Goal: Task Accomplishment & Management: Manage account settings

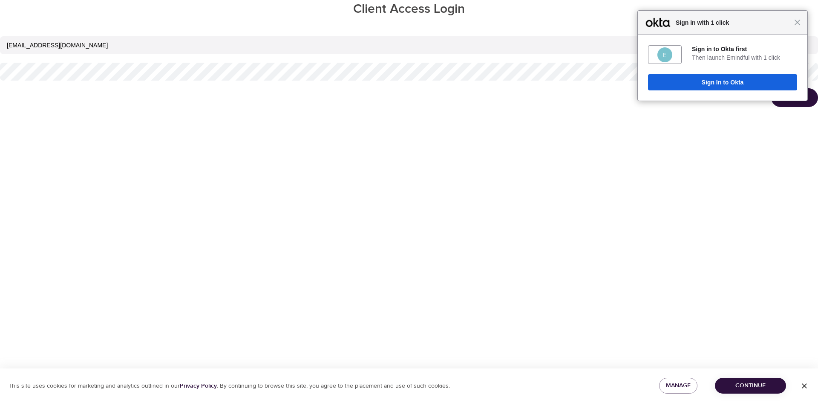
click at [798, 26] on div "Close Sign in with 1 click" at bounding box center [723, 23] width 170 height 24
click at [798, 25] on span "Close" at bounding box center [797, 22] width 6 height 6
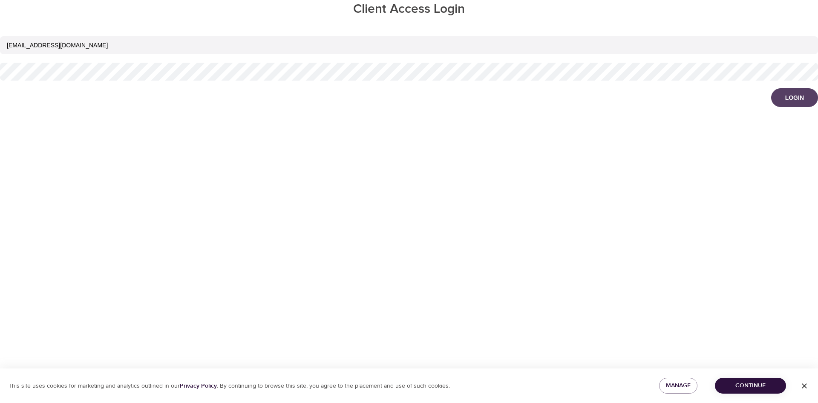
click at [795, 96] on div "Login" at bounding box center [794, 97] width 19 height 9
click at [797, 95] on div "Login" at bounding box center [794, 97] width 19 height 9
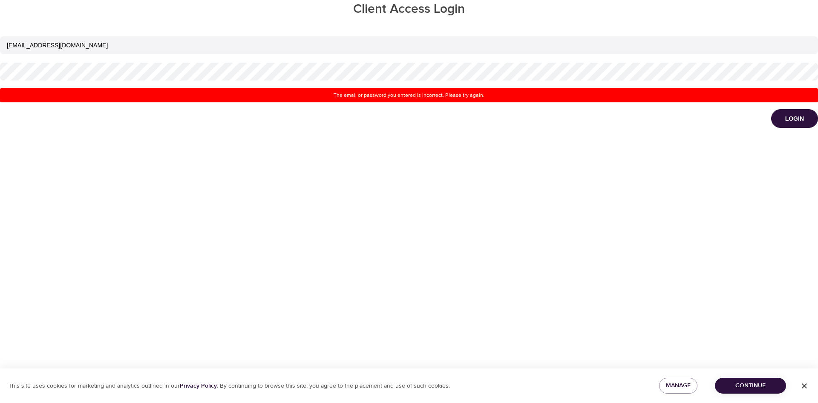
click at [527, 55] on div "ngozi.oraegbunam@amexgbt.com" at bounding box center [409, 58] width 818 height 53
type input "[EMAIL_ADDRESS][DOMAIN_NAME]"
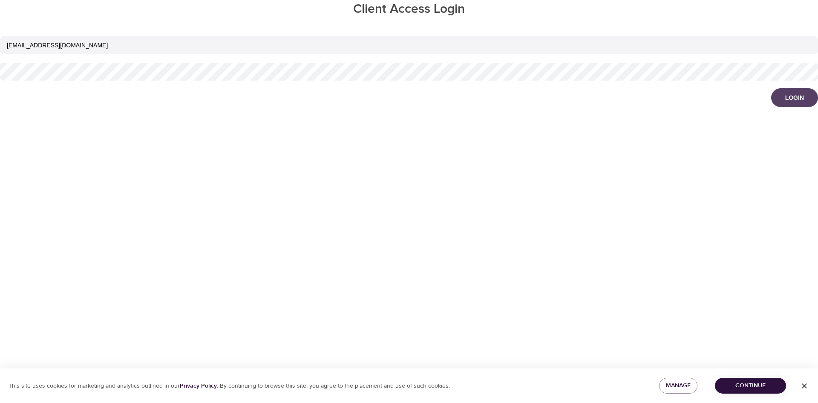
click at [778, 101] on button "Login" at bounding box center [794, 97] width 47 height 19
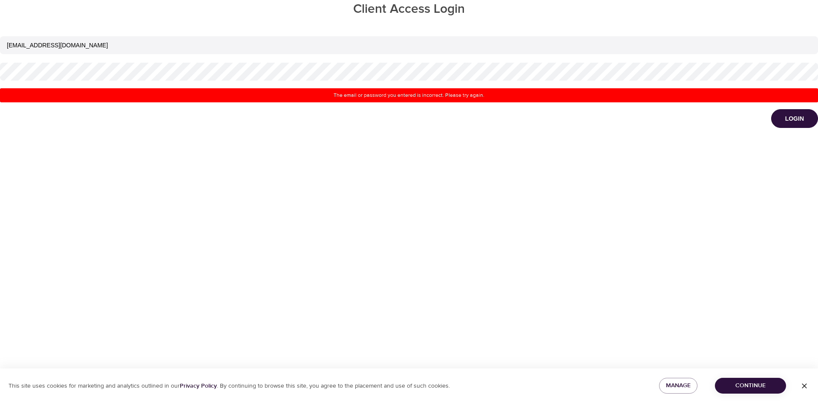
click at [808, 385] on icon "button" at bounding box center [804, 385] width 9 height 9
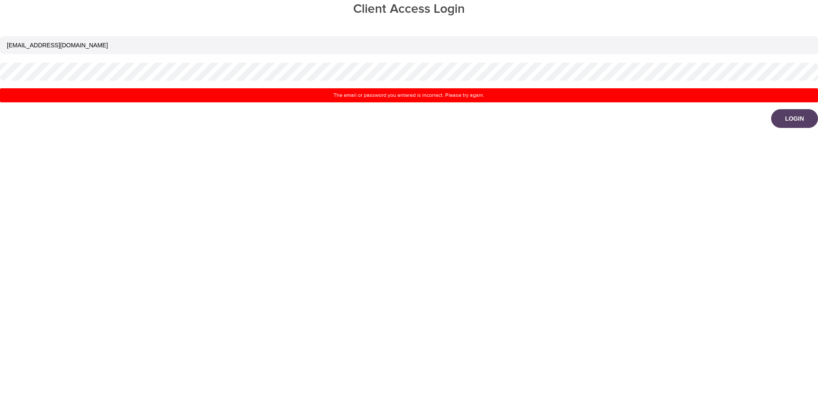
click at [785, 119] on button "Login" at bounding box center [794, 118] width 47 height 19
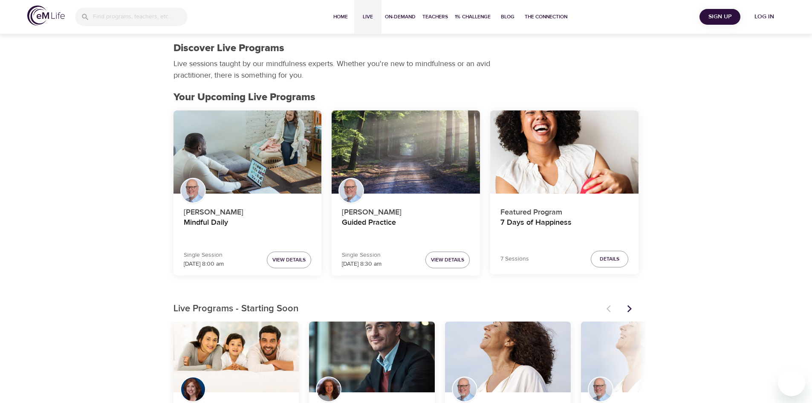
click at [721, 19] on span "Sign Up" at bounding box center [720, 17] width 34 height 11
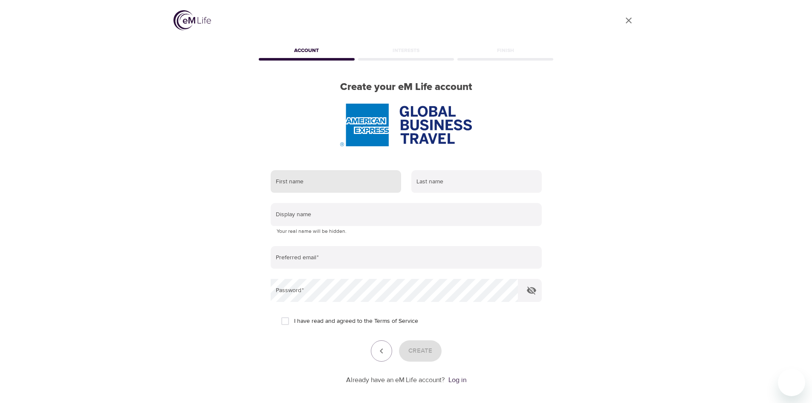
click at [333, 182] on input "text" at bounding box center [336, 181] width 130 height 23
click at [329, 179] on input "text" at bounding box center [336, 181] width 130 height 23
type input "Ngozi"
type input "Oraegbunam"
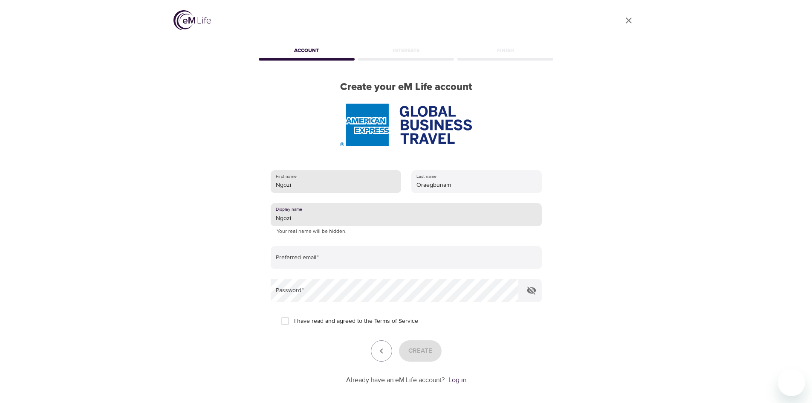
type input "Ngozi"
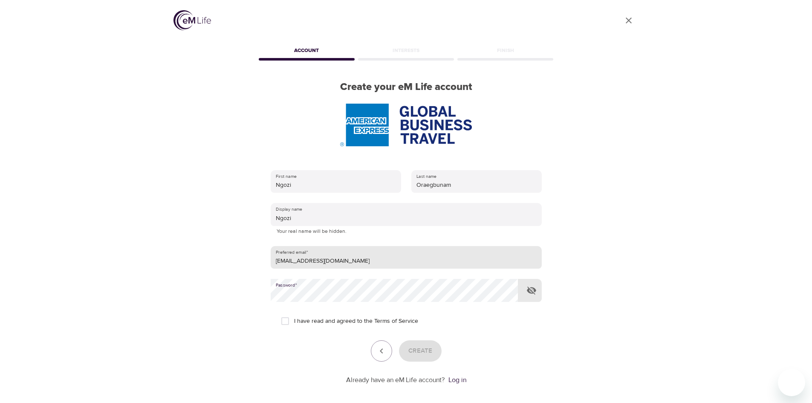
type input "Ngozi.Oraegbunam@amexgbt.com"
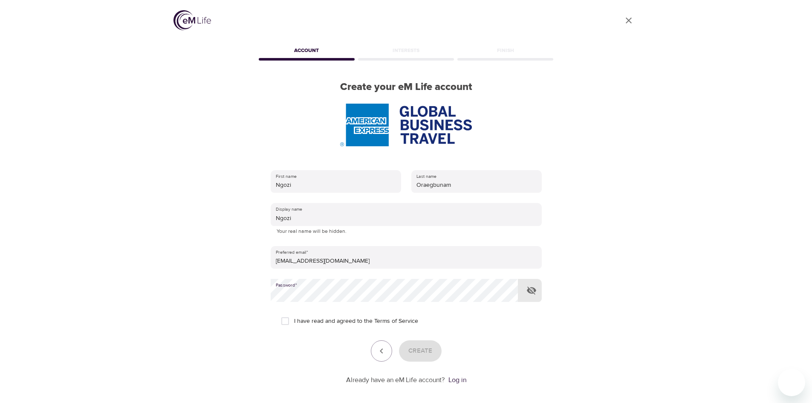
click at [534, 288] on icon "button" at bounding box center [531, 290] width 10 height 10
click at [281, 319] on input "I have read and agreed to the Terms of Service" at bounding box center [285, 321] width 18 height 18
checkbox input "true"
click at [418, 352] on span "Create" at bounding box center [420, 350] width 24 height 11
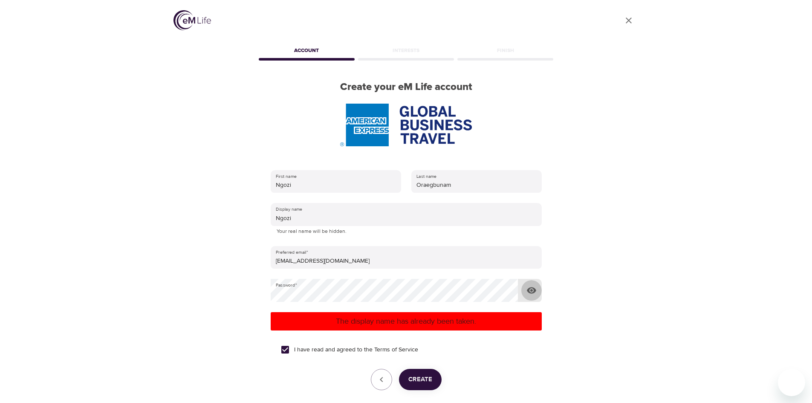
click at [527, 291] on icon "button" at bounding box center [531, 290] width 9 height 6
click at [530, 294] on icon "button" at bounding box center [531, 290] width 10 height 10
click at [530, 293] on icon "button" at bounding box center [531, 290] width 9 height 6
click at [411, 375] on span "Create" at bounding box center [420, 379] width 24 height 11
type input "[EMAIL_ADDRESS][DOMAIN_NAME]"
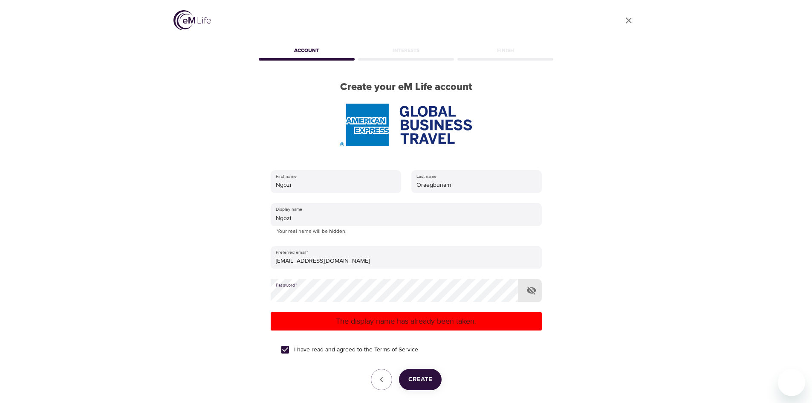
click at [407, 325] on p "The display name has already been taken." at bounding box center [406, 321] width 264 height 12
click at [752, 218] on div "User Profile Account Interests Finish Create your eM Life account First name Ng…" at bounding box center [406, 201] width 812 height 403
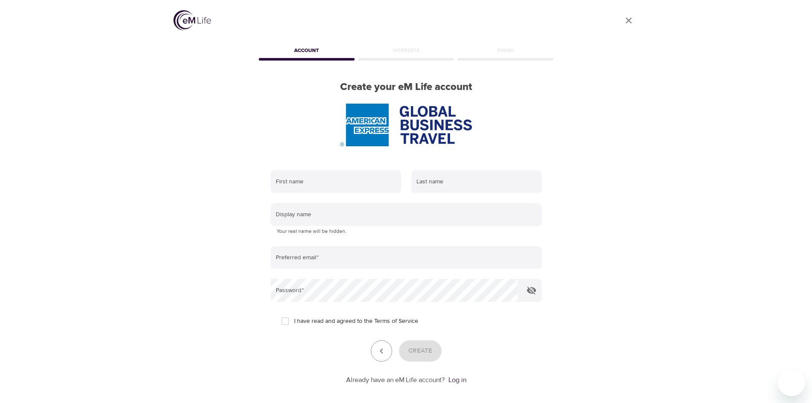
scroll to position [40, 0]
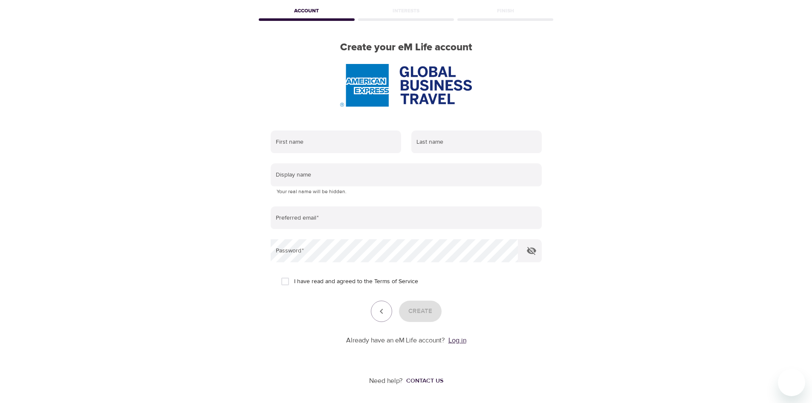
click at [460, 339] on link "Log in" at bounding box center [457, 340] width 18 height 9
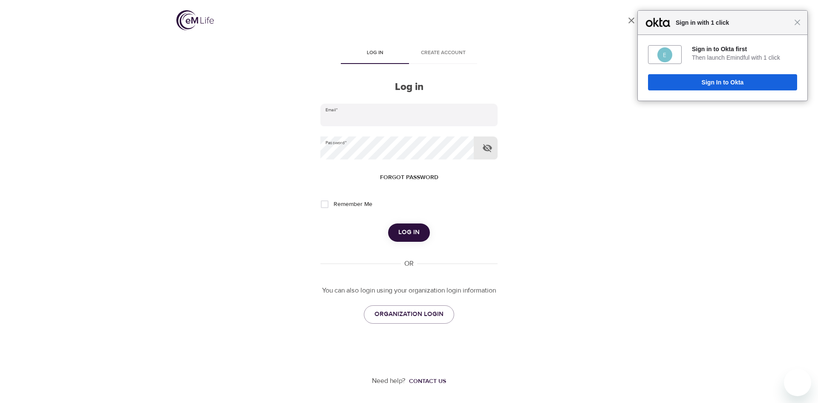
type input "[EMAIL_ADDRESS][DOMAIN_NAME]"
click at [489, 151] on icon "button" at bounding box center [487, 148] width 10 height 10
click at [329, 204] on input "Remember Me" at bounding box center [325, 204] width 18 height 18
checkbox input "true"
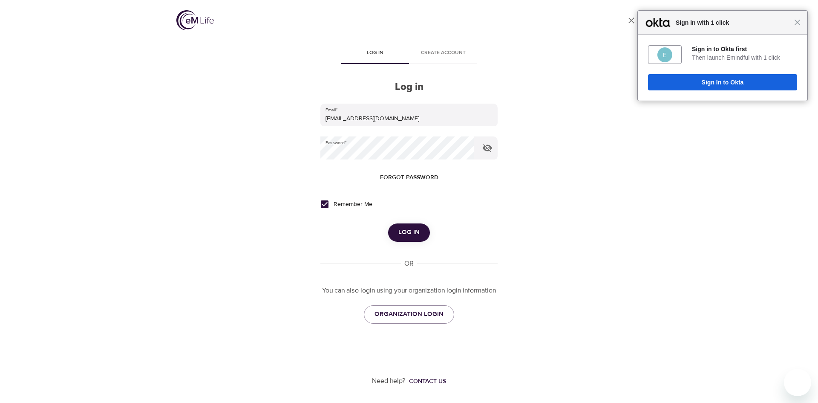
click at [421, 234] on button "Log in" at bounding box center [409, 232] width 42 height 18
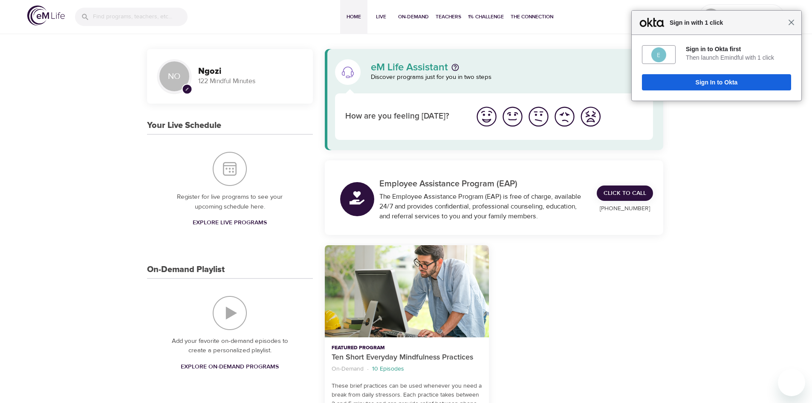
click at [793, 24] on span "Close" at bounding box center [791, 22] width 6 height 6
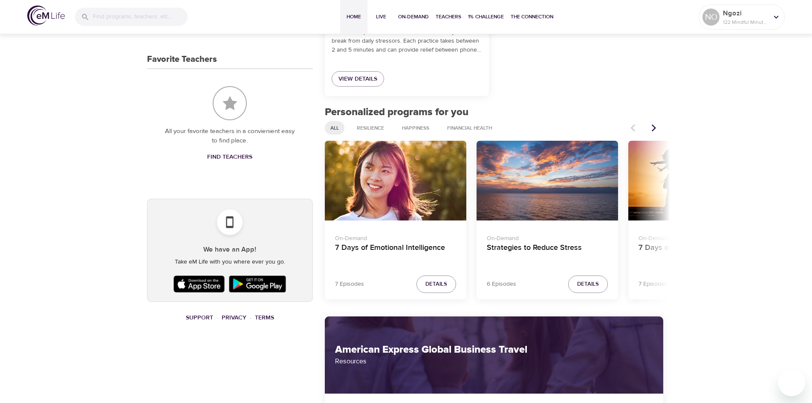
scroll to position [341, 0]
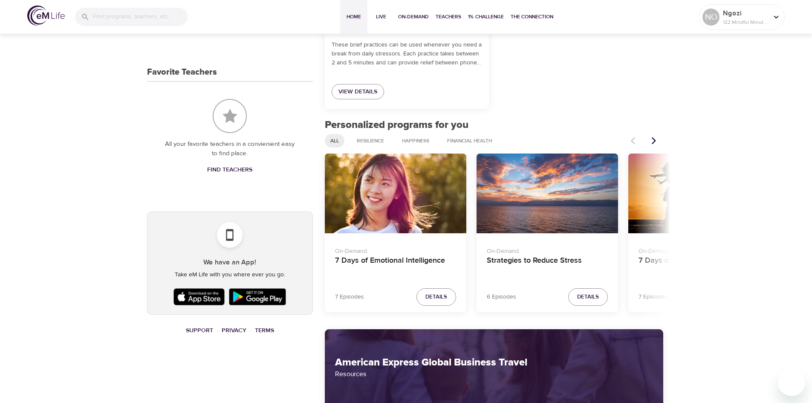
click at [658, 141] on icon "Next items" at bounding box center [653, 140] width 9 height 9
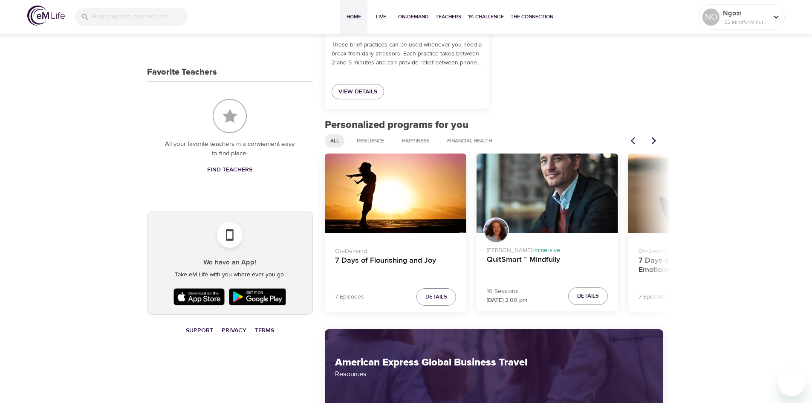
click at [658, 141] on icon "Next items" at bounding box center [653, 140] width 9 height 9
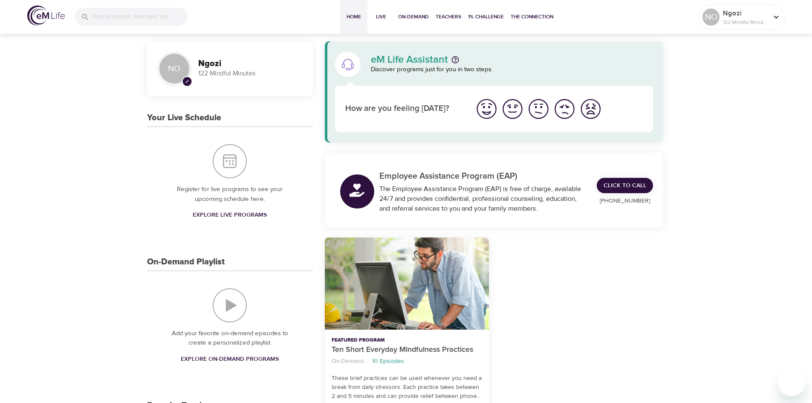
scroll to position [0, 0]
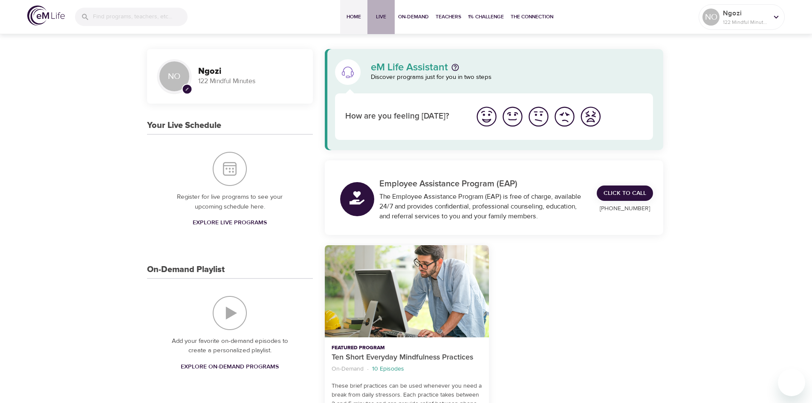
click at [385, 25] on button "Live" at bounding box center [380, 17] width 27 height 34
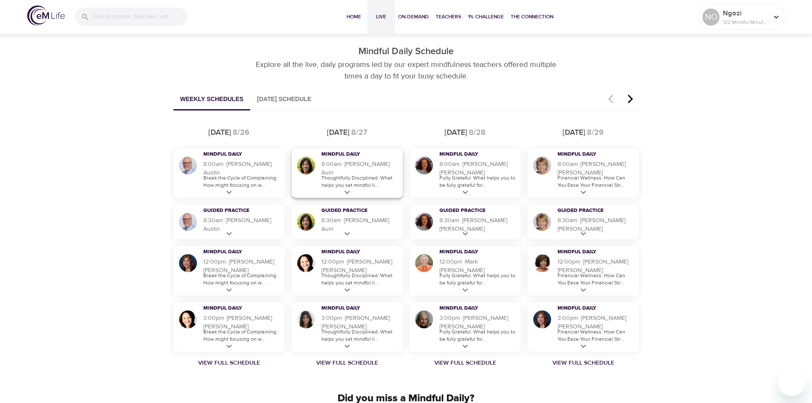
scroll to position [458, 0]
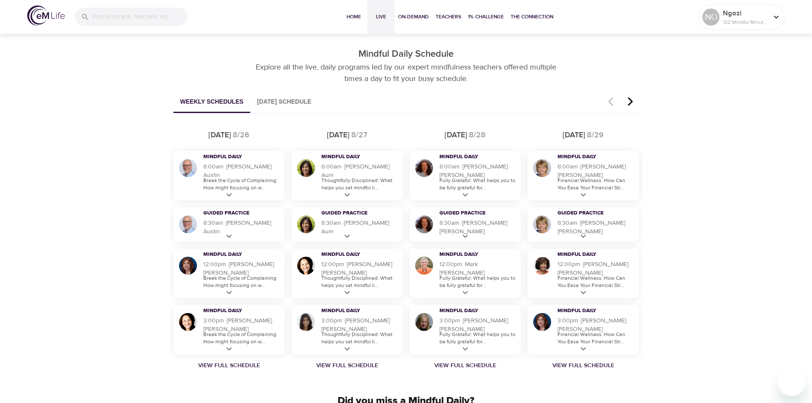
click at [294, 102] on button "[DATE] Schedule" at bounding box center [284, 102] width 68 height 22
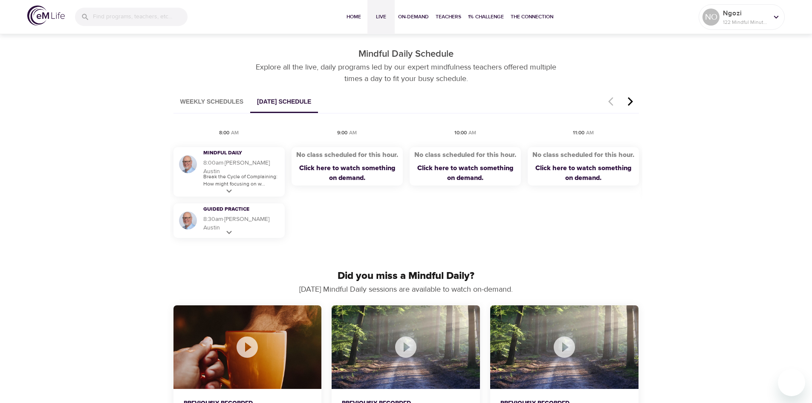
click at [240, 101] on button "Weekly Schedules" at bounding box center [211, 102] width 77 height 22
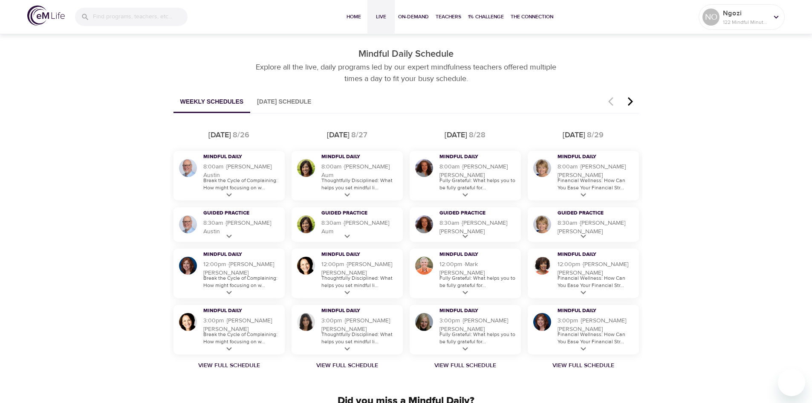
click at [631, 102] on icon "button" at bounding box center [629, 101] width 5 height 9
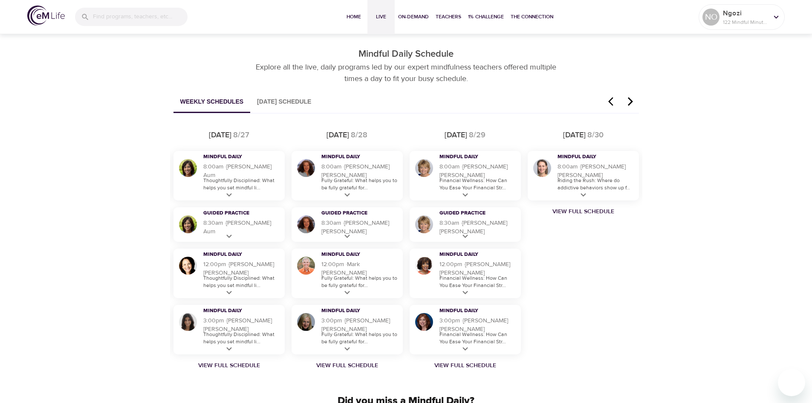
click at [609, 102] on icon "button" at bounding box center [610, 101] width 5 height 9
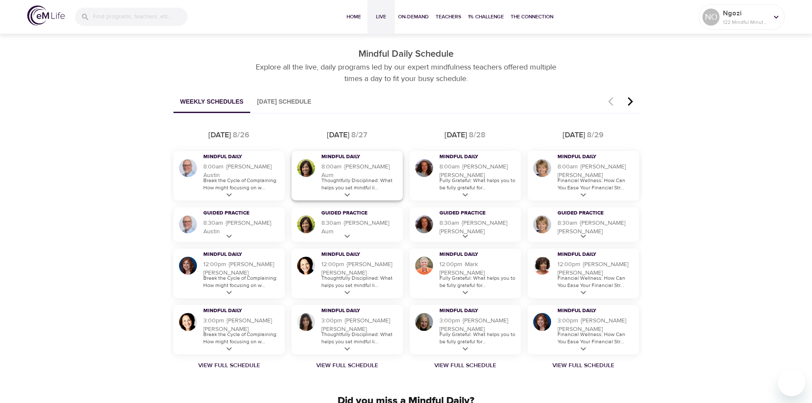
click at [343, 192] on icon at bounding box center [347, 195] width 11 height 11
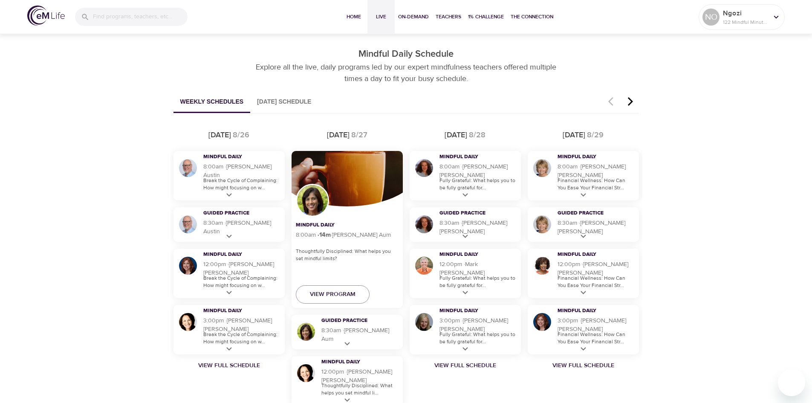
click at [409, 119] on div "Weekly Schedules [DATE] Schedule [DATE] Mindful Daily 8:00am · 14 m · [PERSON_N…" at bounding box center [406, 287] width 479 height 392
click at [371, 279] on div "Mindful Daily 8:00am · 14 m · [PERSON_NAME] Aum Thoughtfully Disciplined: What …" at bounding box center [346, 229] width 111 height 157
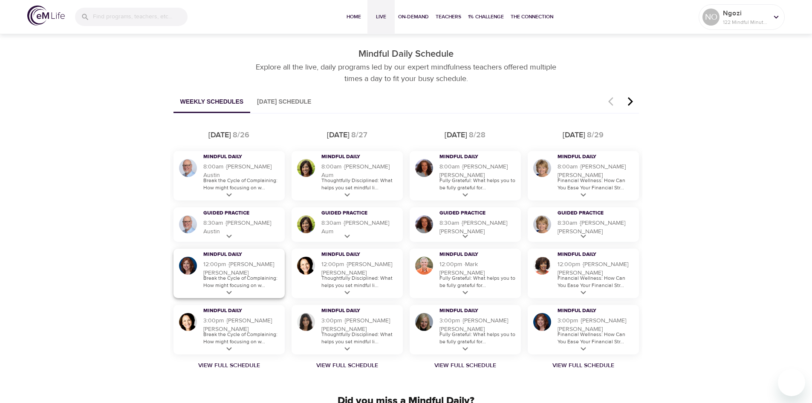
click at [229, 291] on icon at bounding box center [229, 292] width 11 height 11
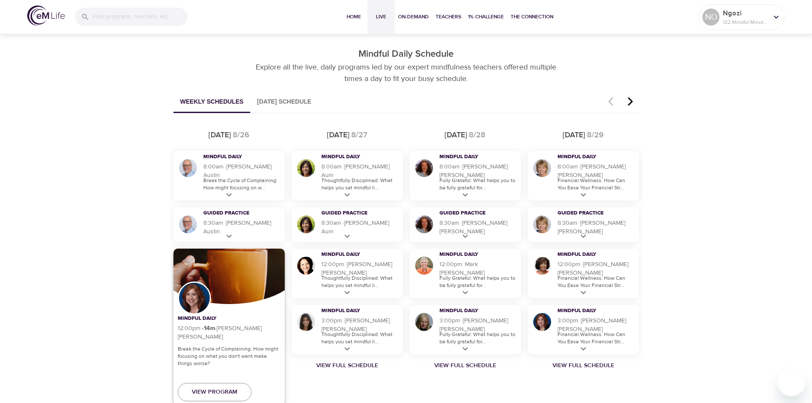
click at [270, 332] on h5 "12:00pm · 14 m · [PERSON_NAME]" at bounding box center [229, 332] width 103 height 17
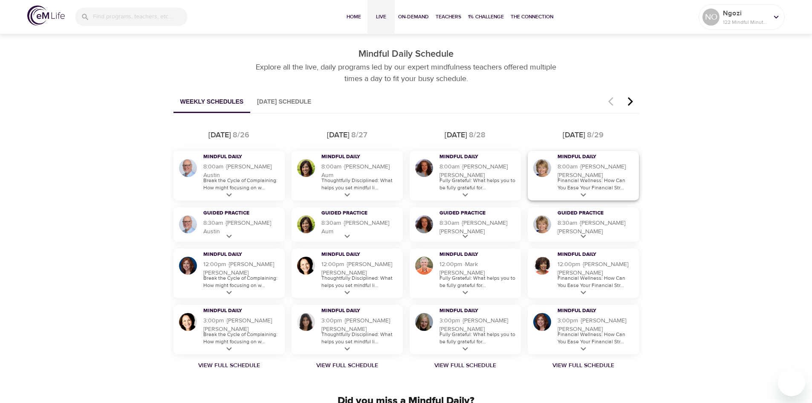
click at [624, 187] on p "Financial Wellness: How Can You Ease Your Financial Str..." at bounding box center [595, 184] width 77 height 14
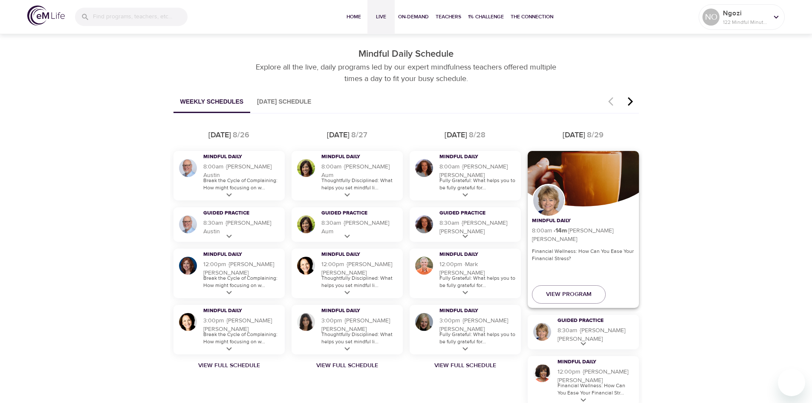
click at [617, 216] on div "Mindful Daily 8:00am · 14 m · [PERSON_NAME] Financial Wellness: How Can You Eas…" at bounding box center [583, 229] width 111 height 157
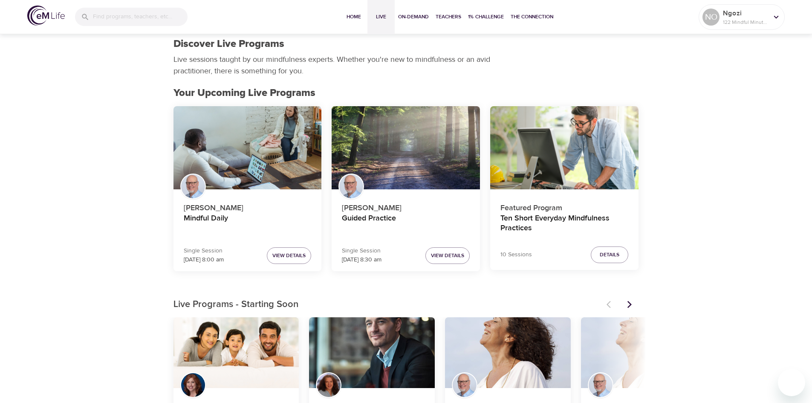
scroll to position [0, 0]
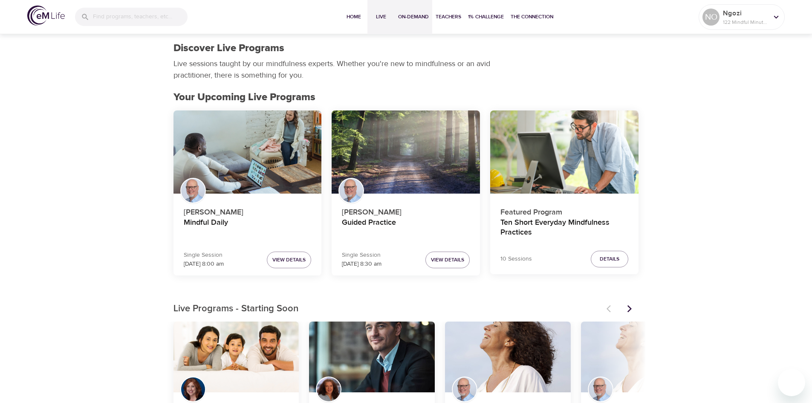
click at [426, 25] on button "On-Demand" at bounding box center [413, 17] width 37 height 34
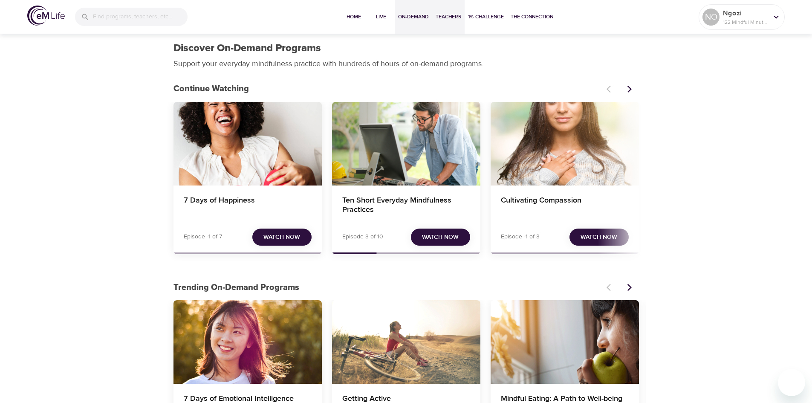
click at [459, 17] on span "Teachers" at bounding box center [449, 16] width 26 height 9
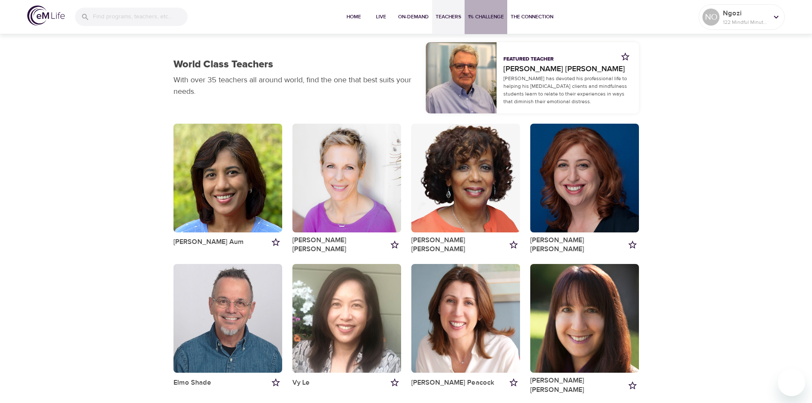
click at [494, 18] on span "1% Challenge" at bounding box center [486, 16] width 36 height 9
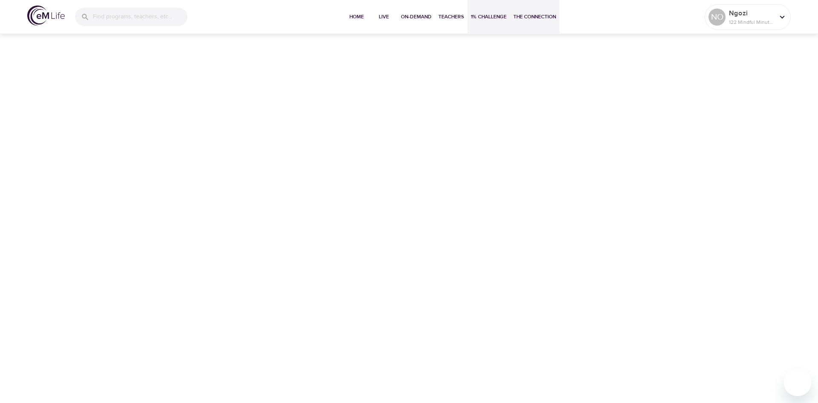
click at [525, 17] on span "The Connection" at bounding box center [534, 16] width 43 height 9
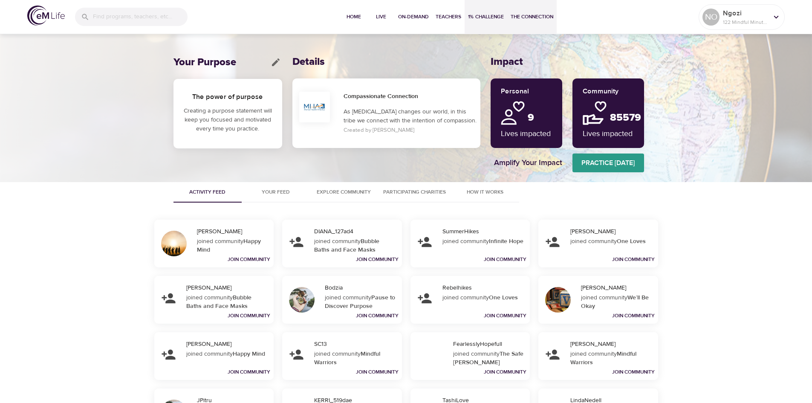
click at [499, 19] on span "1% Challenge" at bounding box center [486, 16] width 36 height 9
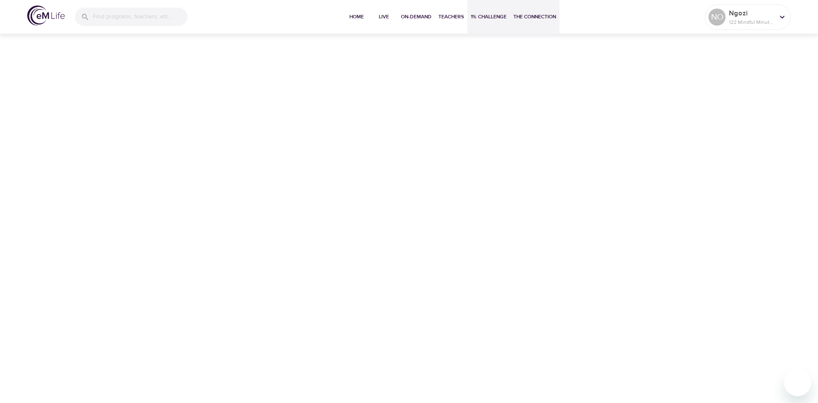
click at [528, 21] on span "The Connection" at bounding box center [534, 16] width 43 height 9
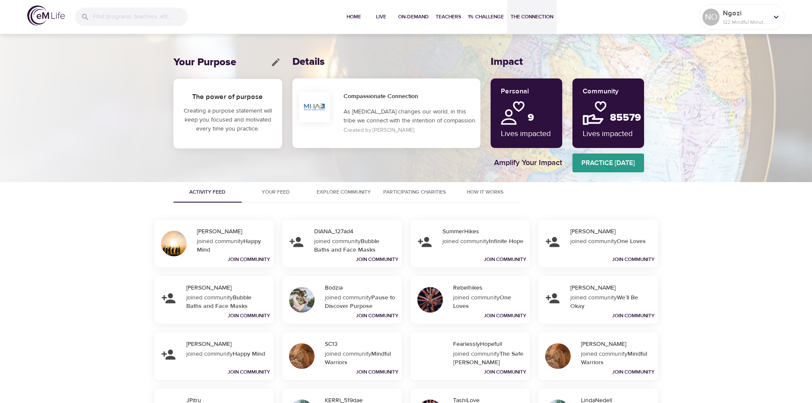
click at [430, 189] on span "Participating Charities" at bounding box center [414, 191] width 63 height 9
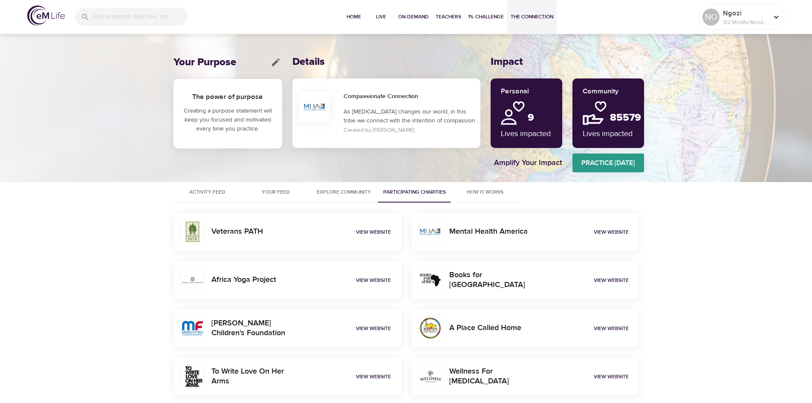
click at [363, 194] on span "Explore Community" at bounding box center [344, 191] width 58 height 9
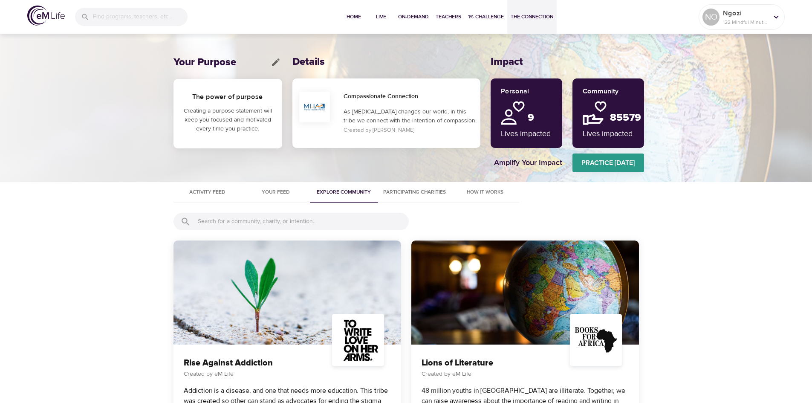
click at [269, 195] on span "Your Feed" at bounding box center [276, 191] width 58 height 9
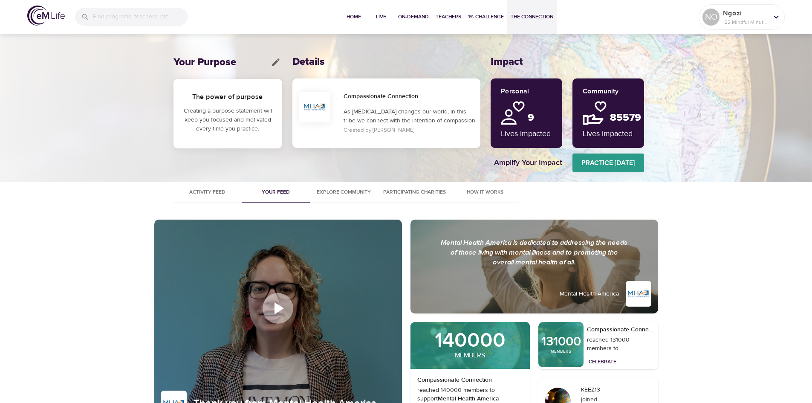
click at [226, 191] on span "Activity Feed" at bounding box center [208, 191] width 58 height 9
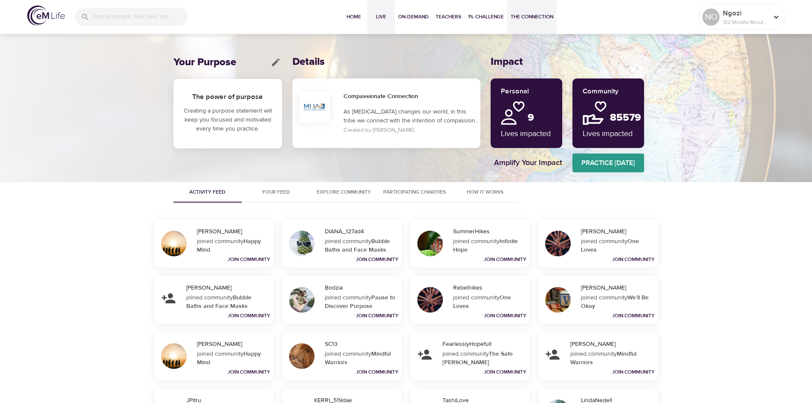
click at [382, 17] on span "Live" at bounding box center [381, 16] width 20 height 9
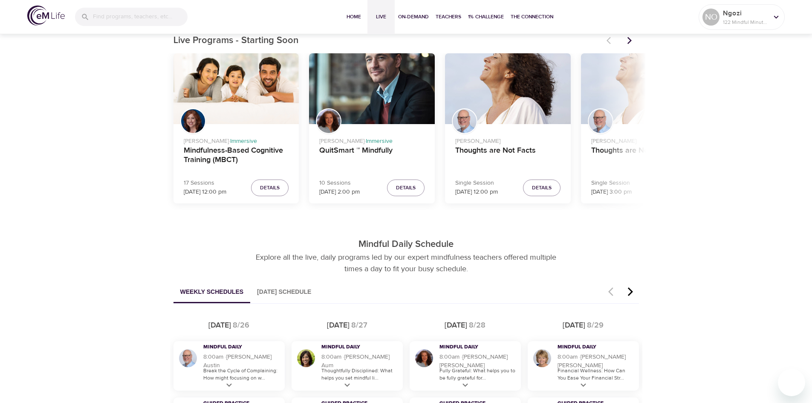
scroll to position [426, 0]
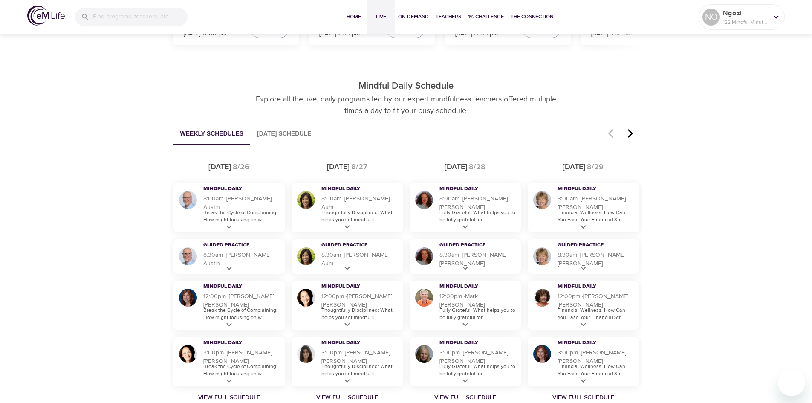
click at [629, 133] on icon "button" at bounding box center [630, 133] width 13 height 10
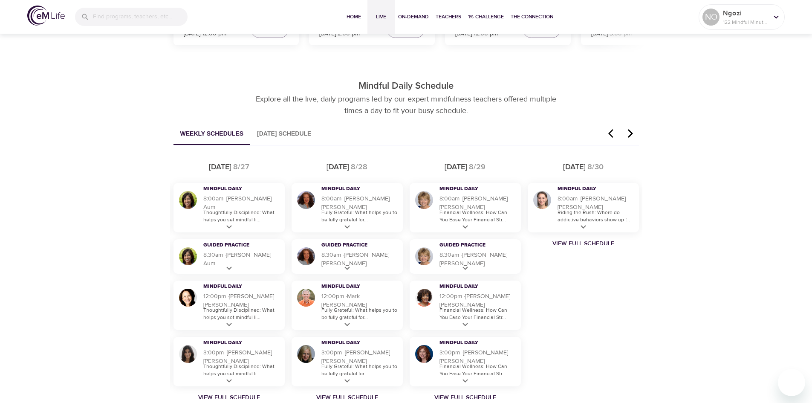
click at [608, 132] on icon "button" at bounding box center [613, 133] width 13 height 10
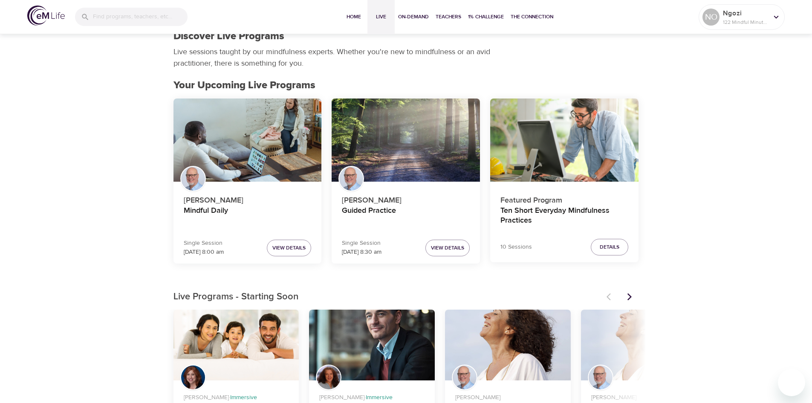
scroll to position [0, 0]
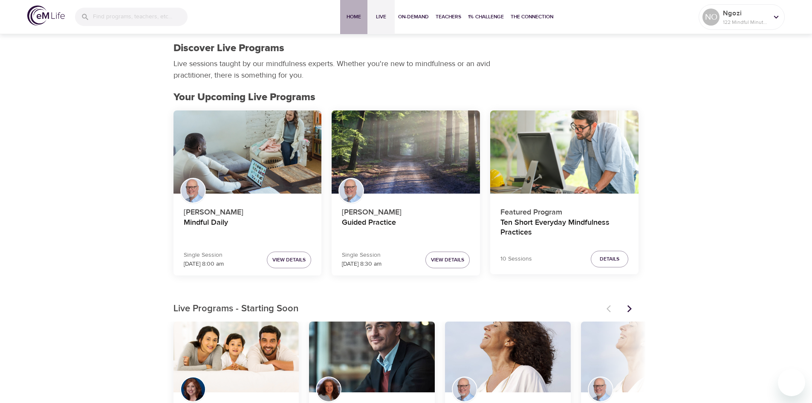
click at [350, 16] on span "Home" at bounding box center [353, 16] width 20 height 9
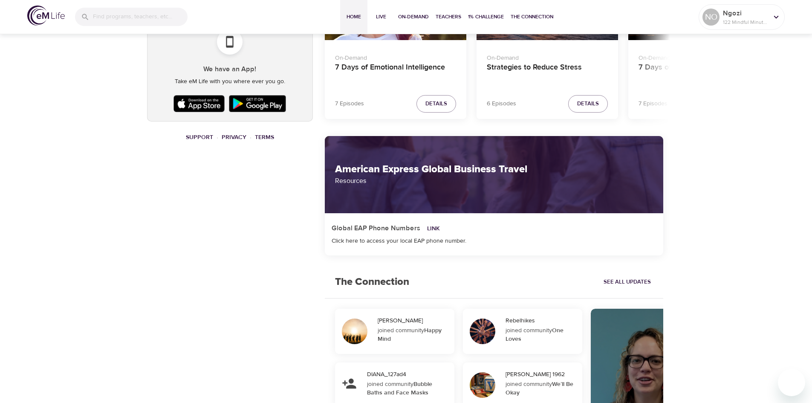
scroll to position [491, 0]
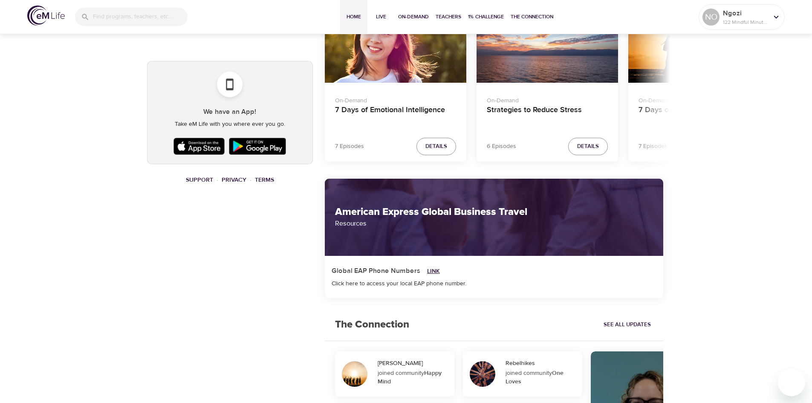
click at [431, 269] on link "Link" at bounding box center [433, 271] width 13 height 8
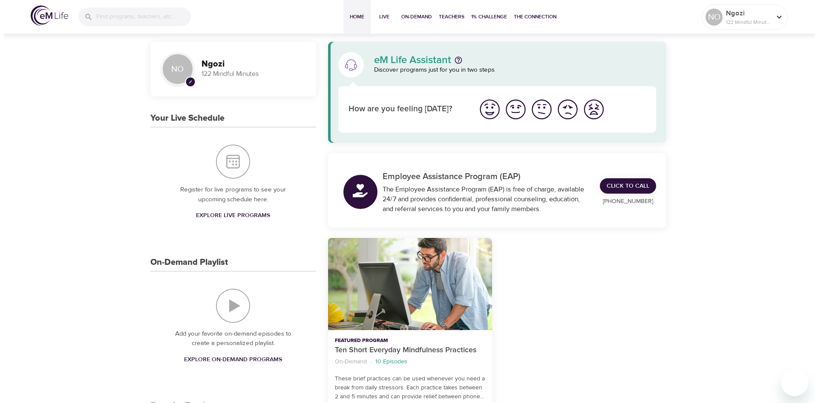
scroll to position [0, 0]
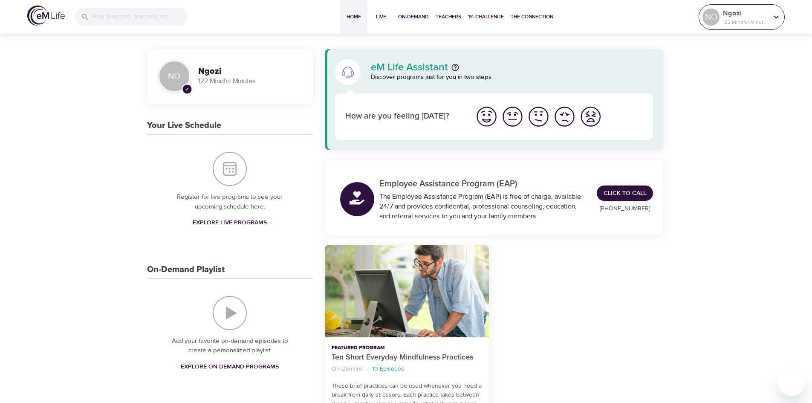
click at [770, 21] on div at bounding box center [776, 17] width 13 height 13
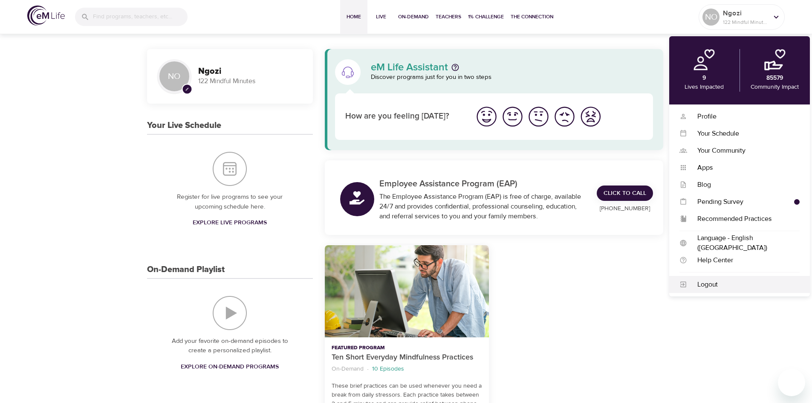
click at [699, 288] on div "Logout" at bounding box center [743, 285] width 112 height 10
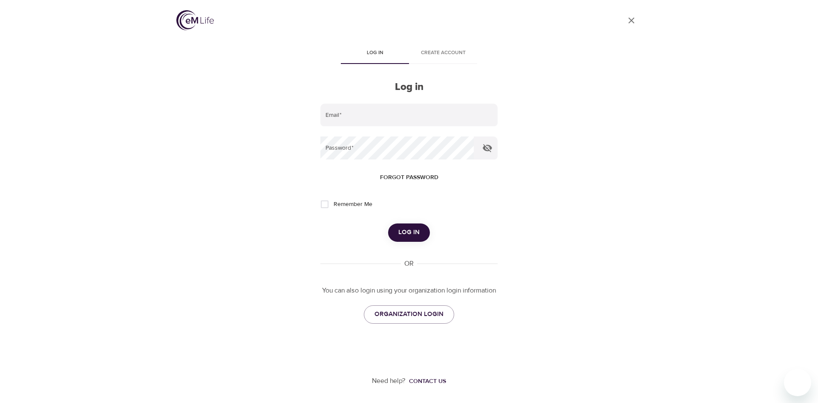
type input "[EMAIL_ADDRESS][DOMAIN_NAME]"
